Goal: Information Seeking & Learning: Find specific fact

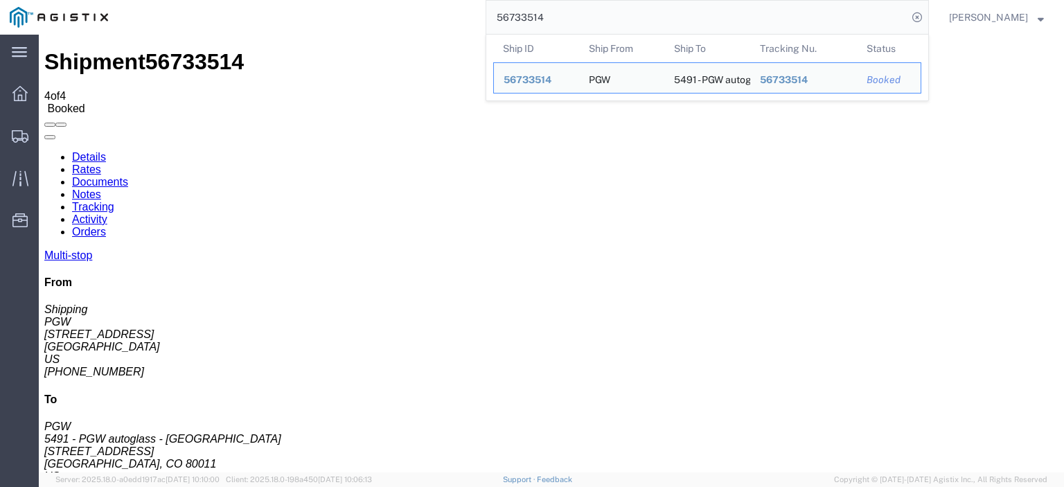
drag, startPoint x: 479, startPoint y: 2, endPoint x: 460, endPoint y: -7, distance: 21.4
click at [460, 0] on html "main_menu Created with Sketch. Collapse Menu Dashboard Shipments Traffic Resour…" at bounding box center [532, 243] width 1064 height 487
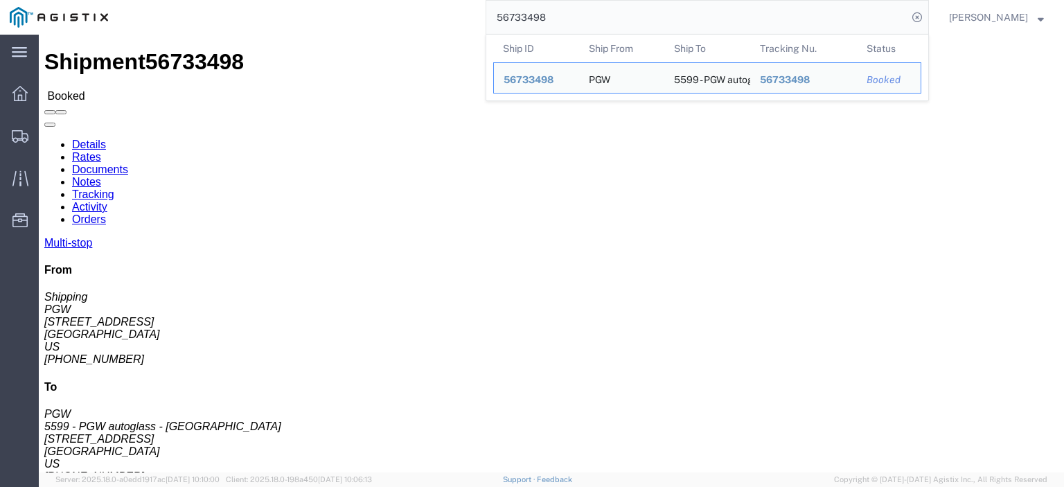
drag, startPoint x: 127, startPoint y: 161, endPoint x: 14, endPoint y: 167, distance: 113.0
click address "PGW (Shipping) 5407 [STREET_ADDRESS] [PHONE_NUMBER] [EMAIL_ADDRESS][DOMAIN_NAME]"
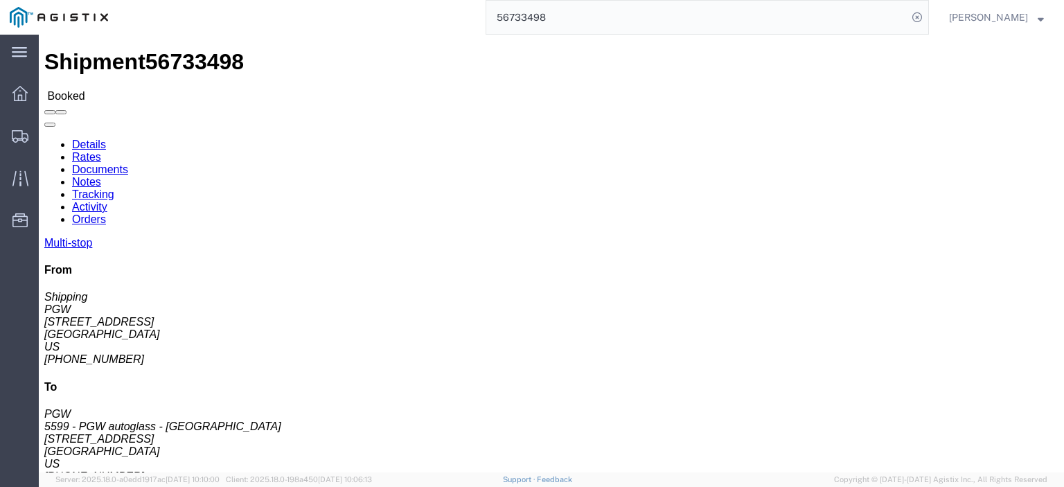
copy address "[STREET_ADDRESS]"
drag, startPoint x: 296, startPoint y: 161, endPoint x: 190, endPoint y: 157, distance: 105.3
click div "Ship To 5599 - PGW autoglass - [GEOGRAPHIC_DATA] (PGW) 5599 [STREET_ADDRESS] [P…"
copy address "[STREET_ADDRESS]"
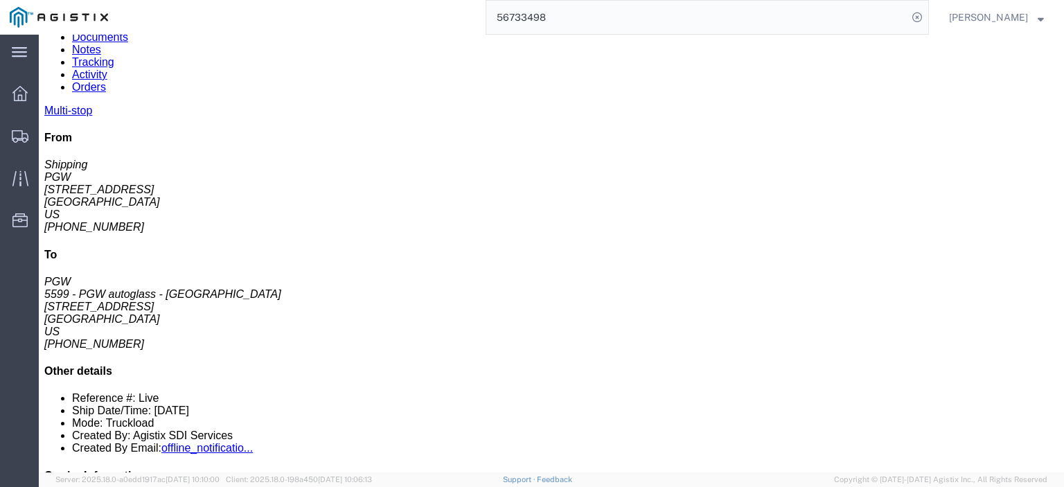
scroll to position [208, 0]
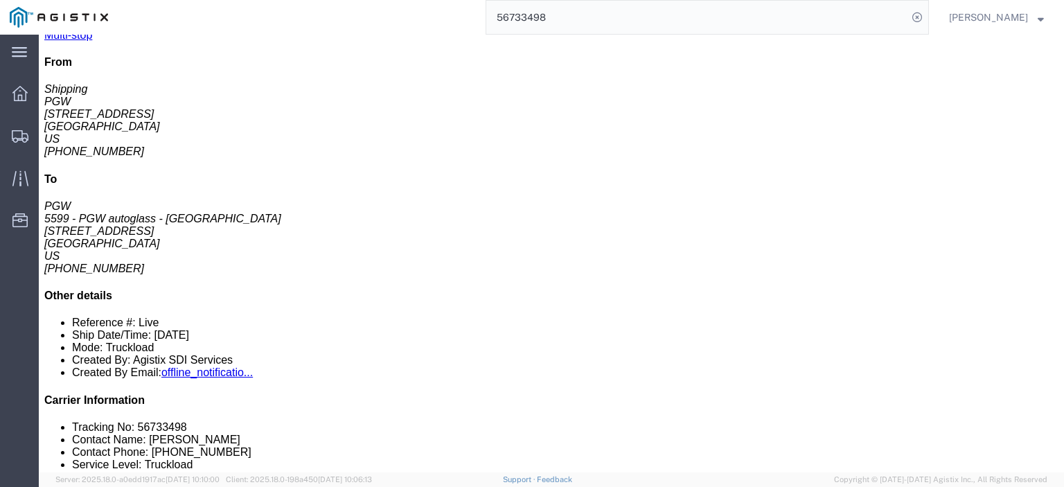
drag, startPoint x: 233, startPoint y: 204, endPoint x: 148, endPoint y: 206, distance: 85.2
click td "5720 - PGW autoglass - [GEOGRAPHIC_DATA] [STREET_ADDRESS][PERSON_NAME]"
copy div "[STREET_ADDRESS][PERSON_NAME]"
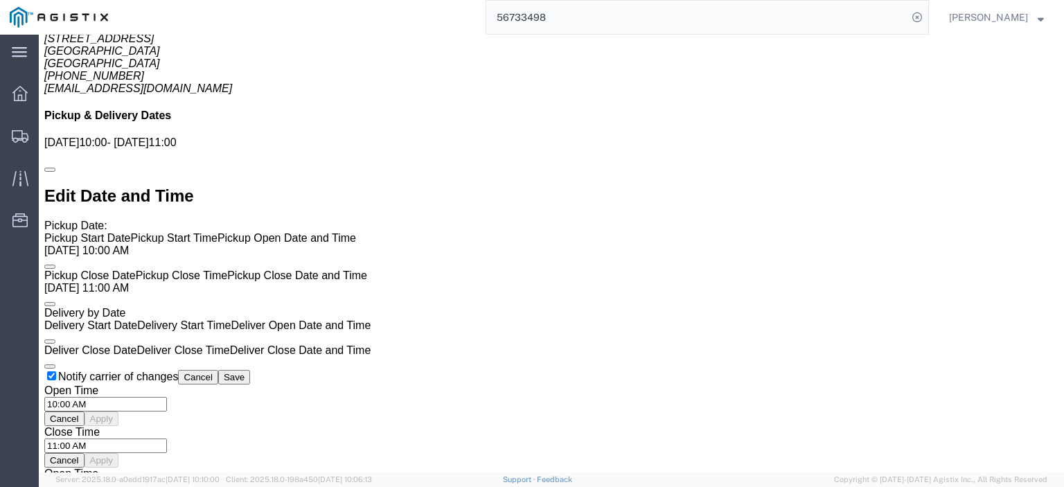
scroll to position [831, 0]
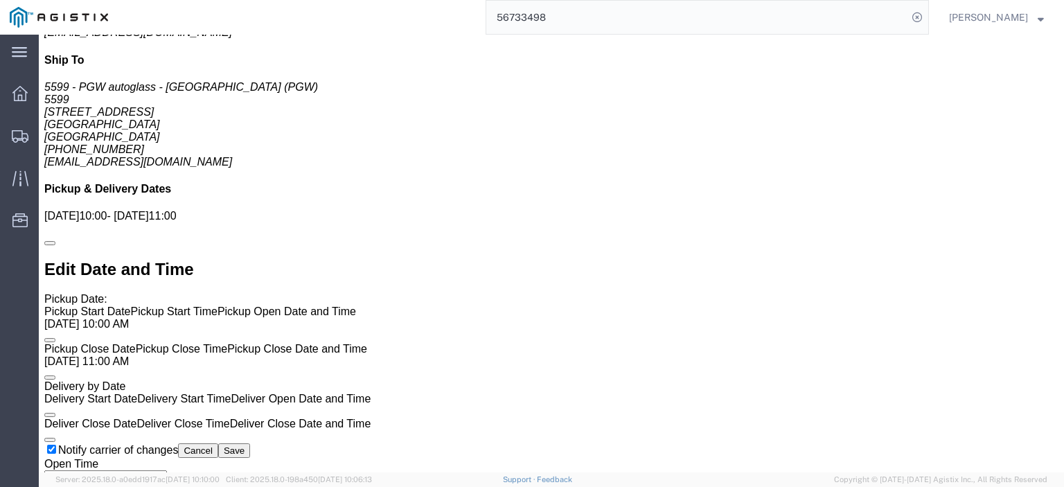
click link "Rates"
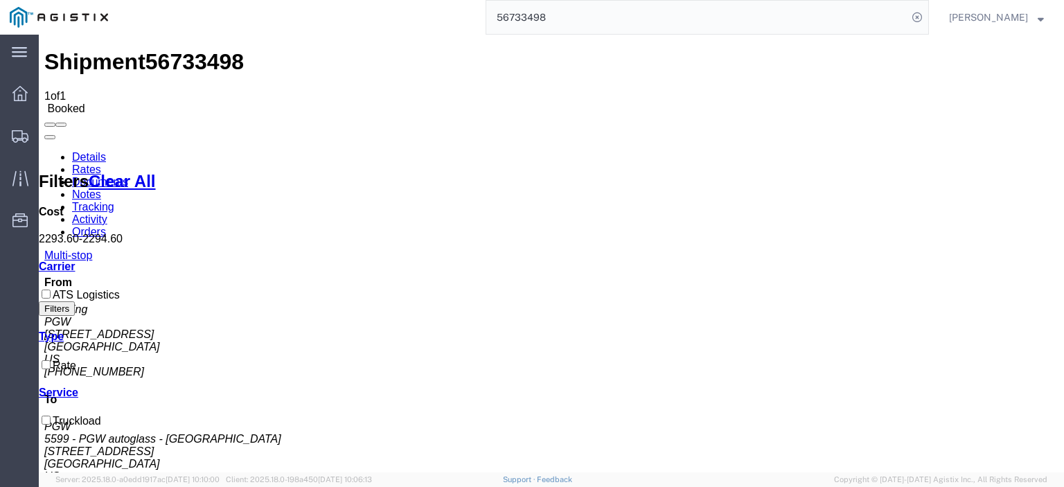
click at [101, 188] on link "Notes" at bounding box center [86, 194] width 29 height 12
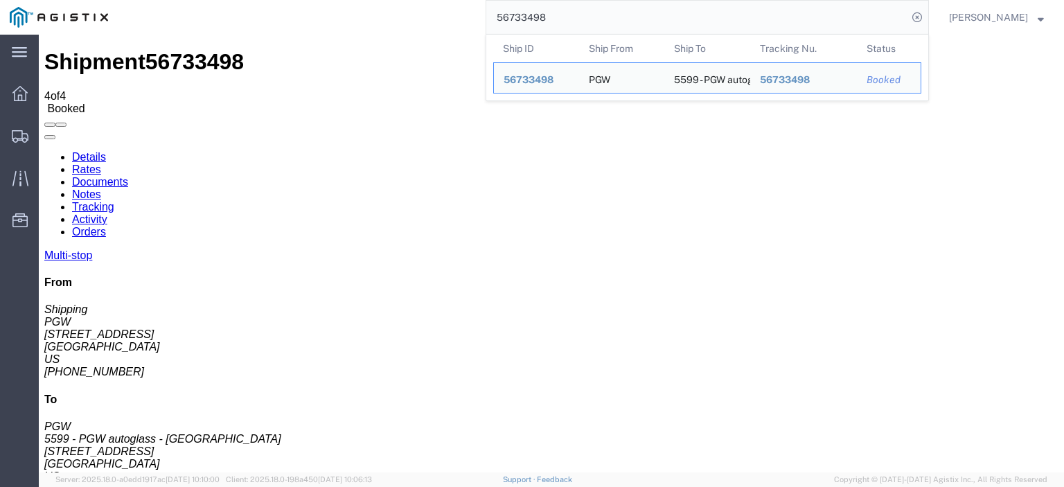
drag, startPoint x: 639, startPoint y: 22, endPoint x: 414, endPoint y: -15, distance: 227.4
click at [414, 0] on html "main_menu Created with Sketch. Collapse Menu Dashboard Shipments Traffic Resour…" at bounding box center [532, 243] width 1064 height 487
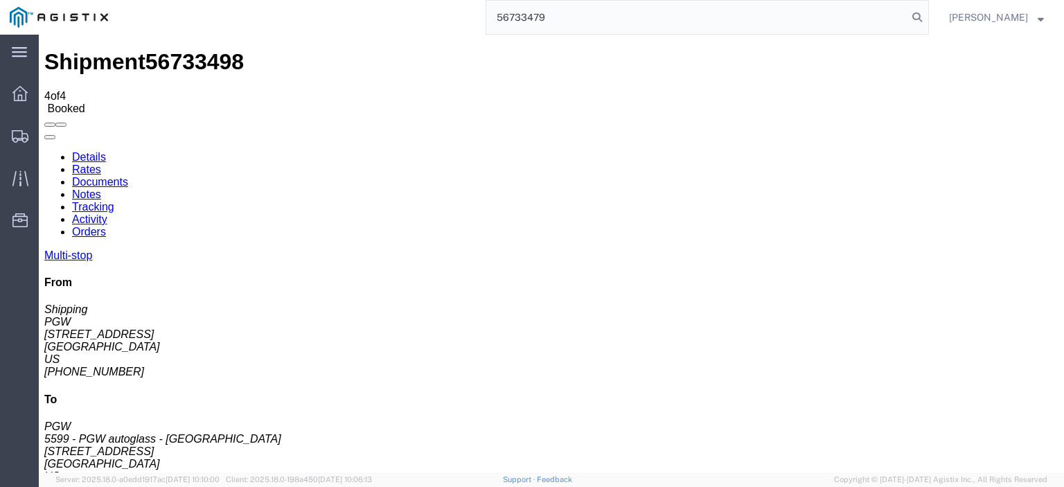
type input "56733479"
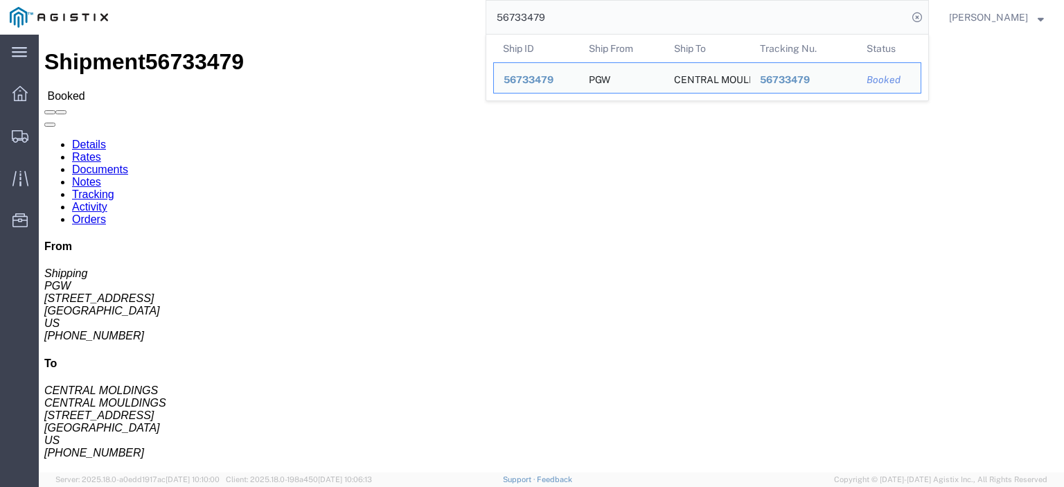
drag, startPoint x: 89, startPoint y: 161, endPoint x: 14, endPoint y: 164, distance: 75.5
click address "PGW (Shipping) [STREET_ADDRESS] [PHONE_NUMBER] [EMAIL_ADDRESS][DOMAIN_NAME]"
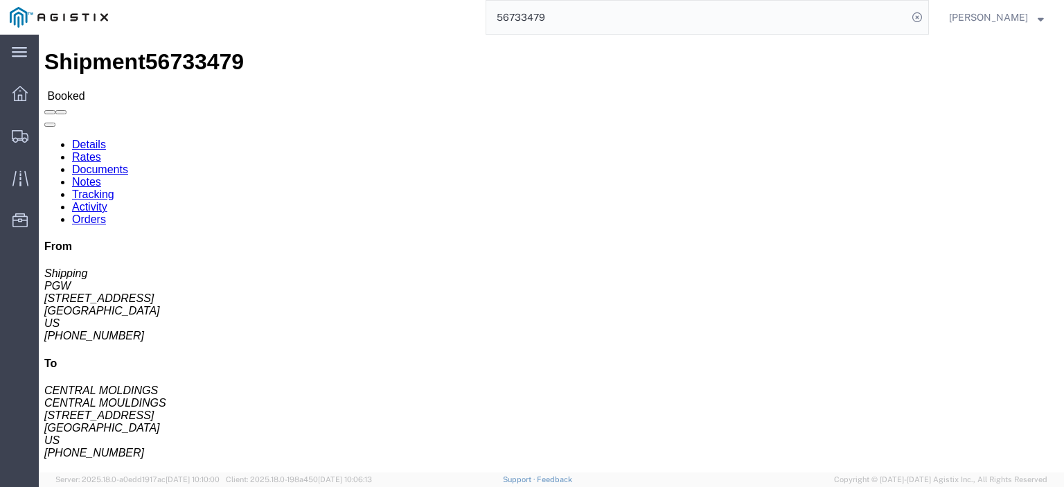
copy address "[STREET_ADDRESS]"
drag, startPoint x: 357, startPoint y: 162, endPoint x: 197, endPoint y: 167, distance: 160.7
click div "Ship To CENTRAL MOULDINGS (CENTRAL MOLDINGS) CENTMLD [STREET_ADDRESS] [PHONE_NU…"
copy address "[STREET_ADDRESS]"
drag, startPoint x: 249, startPoint y: 142, endPoint x: 191, endPoint y: 137, distance: 58.4
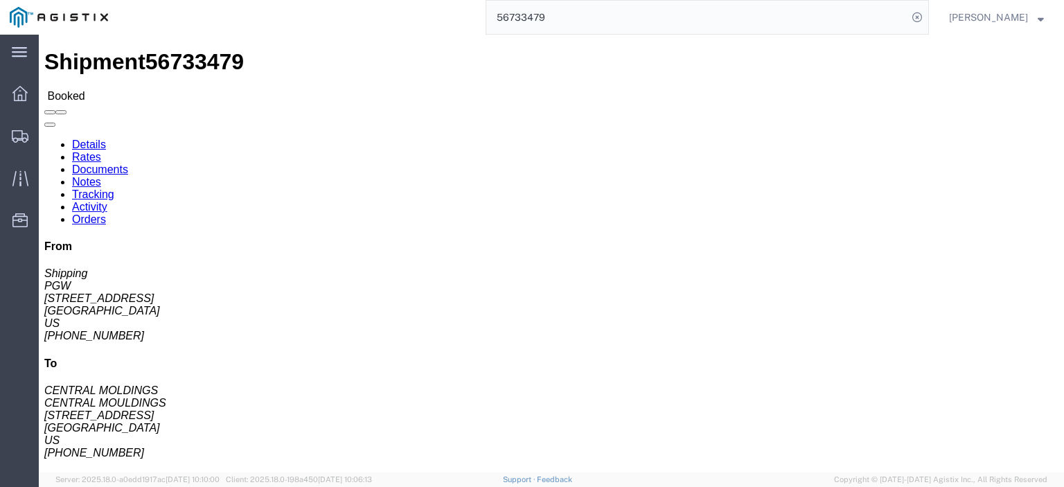
click div "Ship To CENTRAL MOULDINGS (CENTRAL MOLDINGS) CENTMLD [STREET_ADDRESS] [PHONE_NU…"
copy address "CENTRAL MOULDINGS (CENTRAL MOLDINGS) CENTMLD"
drag, startPoint x: 285, startPoint y: 173, endPoint x: 198, endPoint y: 170, distance: 86.6
click div "Ship To CENTRAL MOULDINGS (CENTRAL MOLDINGS) CENTMLD [STREET_ADDRESS] [PHONE_NU…"
copy address "[GEOGRAPHIC_DATA]"
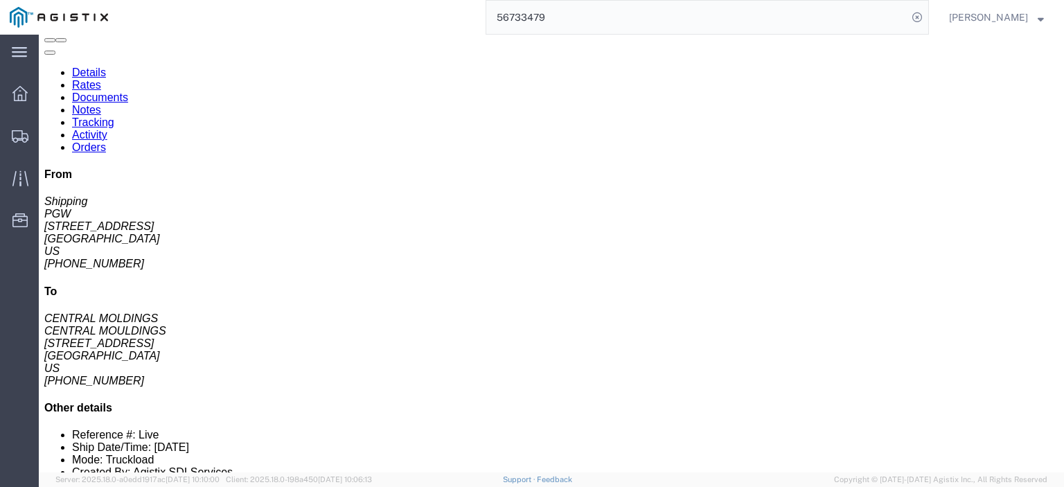
scroll to position [139, 0]
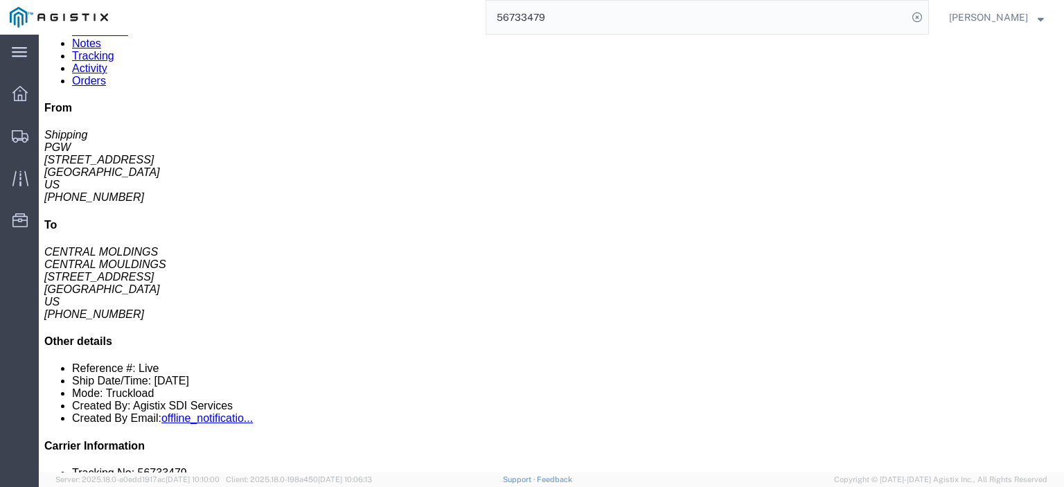
drag, startPoint x: 93, startPoint y: 53, endPoint x: 222, endPoint y: 73, distance: 131.0
click link "Rates"
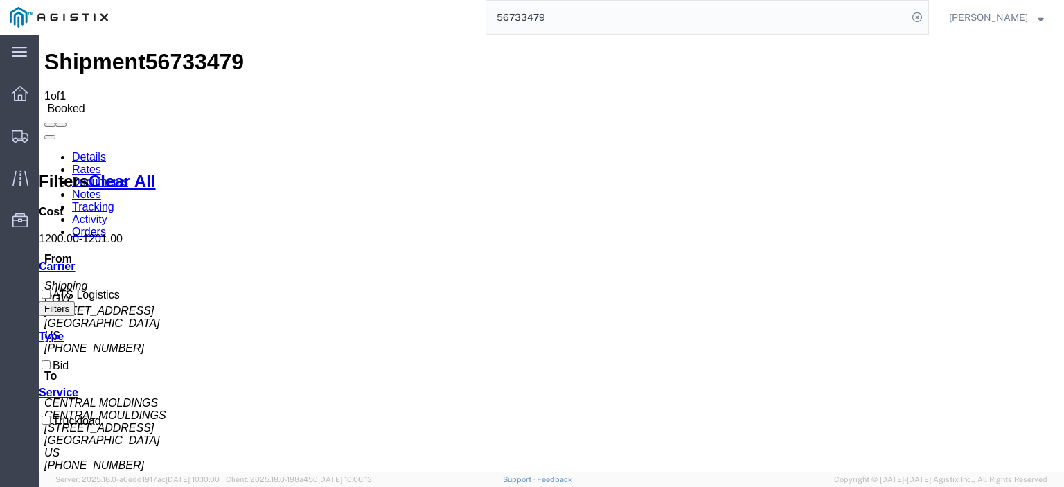
click at [101, 188] on link "Notes" at bounding box center [86, 194] width 29 height 12
